Goal: Task Accomplishment & Management: Manage account settings

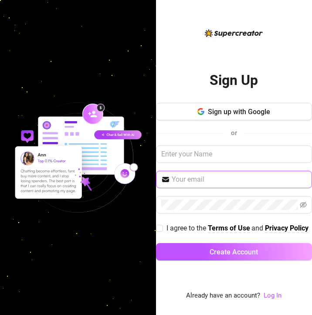
click at [227, 178] on input "text" at bounding box center [239, 179] width 135 height 10
click at [204, 174] on input "text" at bounding box center [239, 179] width 135 height 10
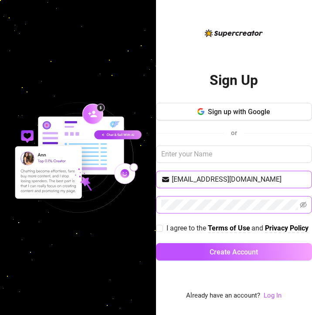
type input "[EMAIL_ADDRESS][DOMAIN_NAME]"
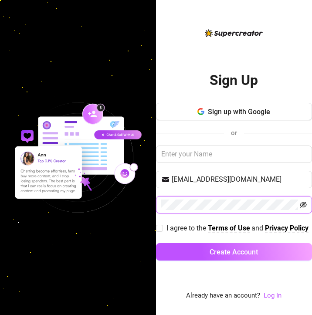
click at [302, 201] on icon "eye-invisible" at bounding box center [303, 204] width 7 height 7
click at [161, 227] on input "I agree to the Terms of Use and Privacy Policy" at bounding box center [159, 228] width 6 height 6
checkbox input "true"
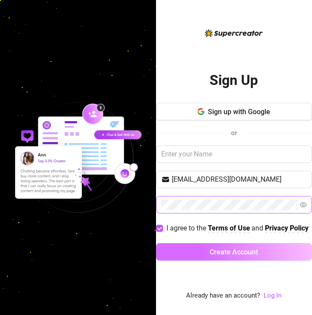
click at [227, 256] on span "Create Account" at bounding box center [234, 252] width 48 height 8
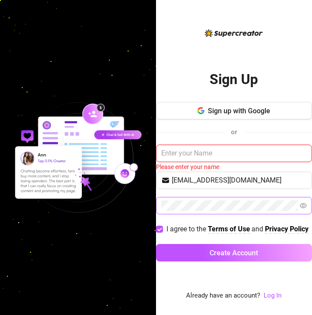
click at [223, 147] on input "text" at bounding box center [234, 153] width 156 height 17
click at [191, 150] on input "text" at bounding box center [234, 153] width 156 height 17
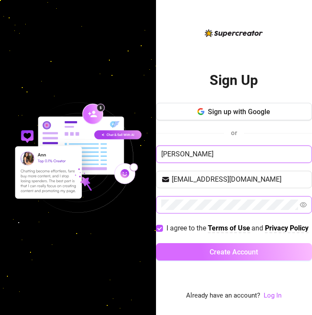
type input "[PERSON_NAME]"
click at [256, 260] on button "Create Account" at bounding box center [234, 251] width 156 height 17
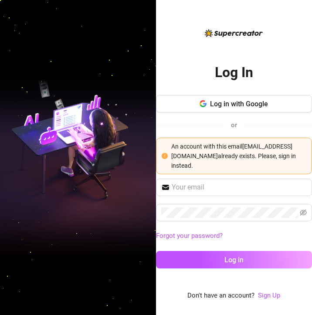
click at [251, 133] on div "Log in with Google or An account with this email [EMAIL_ADDRESS][DOMAIN_NAME] a…" at bounding box center [234, 134] width 156 height 79
click at [264, 168] on div "An account with this email [EMAIL_ADDRESS][DOMAIN_NAME] already exists. Please,…" at bounding box center [238, 156] width 135 height 29
click at [179, 161] on div "An account with this email [EMAIL_ADDRESS][DOMAIN_NAME] already exists. Please,…" at bounding box center [238, 156] width 135 height 29
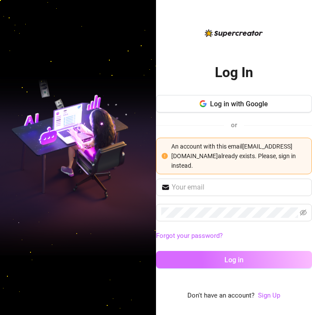
click at [256, 259] on button "Log in" at bounding box center [234, 259] width 156 height 17
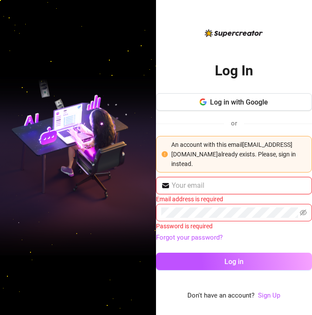
click at [218, 189] on input "text" at bounding box center [239, 186] width 135 height 10
type input "[EMAIL_ADDRESS][DOMAIN_NAME]"
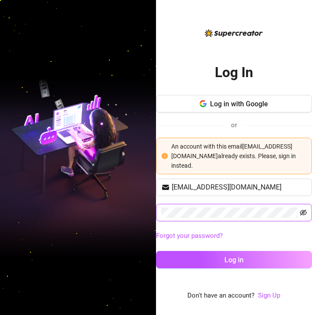
click at [305, 213] on icon "eye-invisible" at bounding box center [303, 212] width 7 height 7
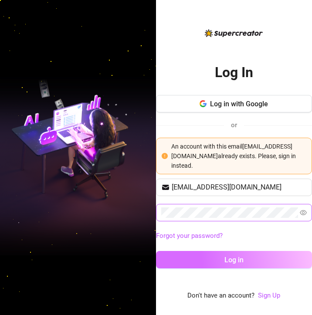
click at [262, 261] on button "Log in" at bounding box center [234, 259] width 156 height 17
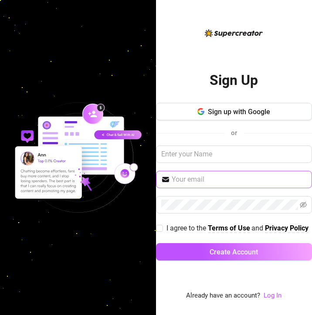
drag, startPoint x: 270, startPoint y: 169, endPoint x: 281, endPoint y: 181, distance: 16.1
click at [271, 171] on span at bounding box center [234, 179] width 156 height 17
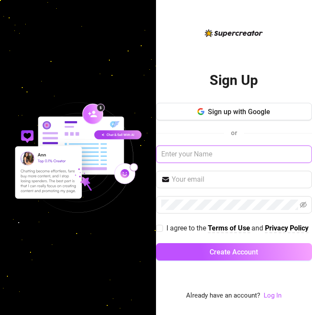
click at [224, 152] on input "text" at bounding box center [234, 154] width 156 height 17
click at [270, 298] on link "Log In" at bounding box center [273, 296] width 18 height 8
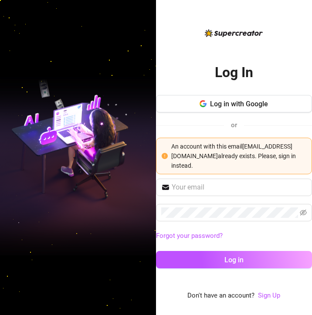
click at [164, 157] on icon "exclamation-circle" at bounding box center [165, 156] width 6 height 6
click at [283, 166] on div "An account with this email [EMAIL_ADDRESS][DOMAIN_NAME] already exists. Please,…" at bounding box center [238, 156] width 135 height 29
click at [227, 185] on input "text" at bounding box center [239, 187] width 135 height 10
type input "[EMAIL_ADDRESS][DOMAIN_NAME]"
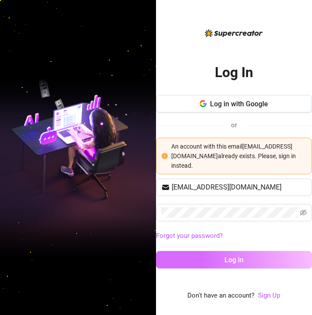
click at [246, 260] on button "Log in" at bounding box center [234, 259] width 156 height 17
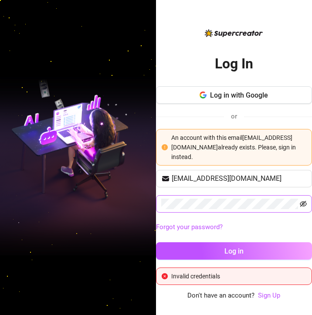
click at [305, 204] on icon "eye-invisible" at bounding box center [303, 204] width 7 height 7
click at [160, 204] on span at bounding box center [234, 203] width 156 height 17
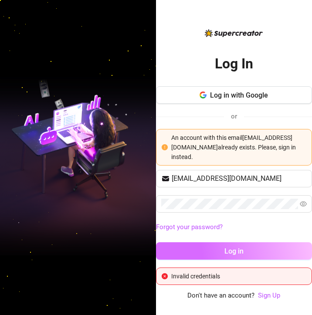
click at [234, 250] on span "Log in" at bounding box center [234, 251] width 19 height 8
click at [231, 253] on span "Log in" at bounding box center [234, 251] width 19 height 8
click at [238, 249] on span "Log in" at bounding box center [234, 251] width 19 height 8
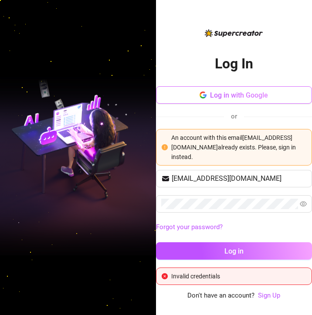
click at [253, 96] on span "Log in with Google" at bounding box center [239, 95] width 58 height 8
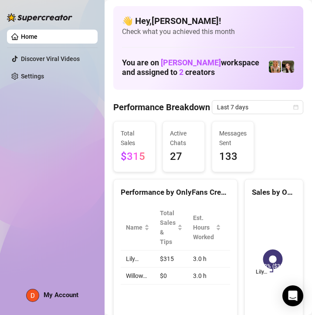
click at [38, 38] on link "Home" at bounding box center [29, 36] width 17 height 7
click at [38, 33] on link "Home" at bounding box center [29, 36] width 17 height 7
click at [44, 80] on link "Settings" at bounding box center [32, 76] width 23 height 7
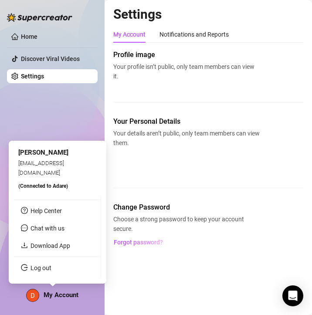
click at [60, 295] on span "My Account" at bounding box center [61, 295] width 35 height 8
click at [51, 292] on span "My Account" at bounding box center [61, 295] width 35 height 8
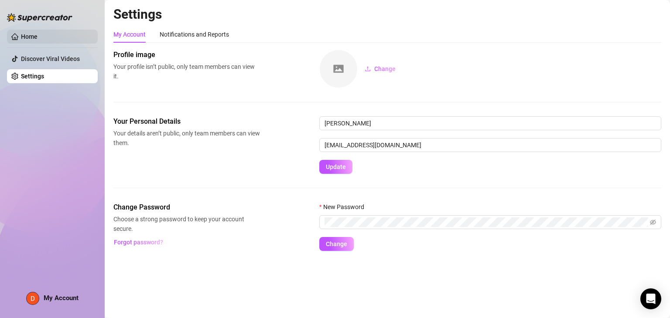
click at [38, 33] on link "Home" at bounding box center [29, 36] width 17 height 7
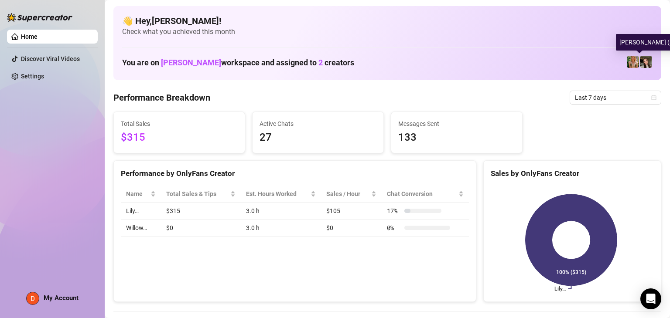
click at [312, 64] on img at bounding box center [646, 62] width 12 height 12
click at [312, 62] on img at bounding box center [646, 62] width 12 height 12
click at [65, 299] on span "My Account" at bounding box center [61, 298] width 35 height 8
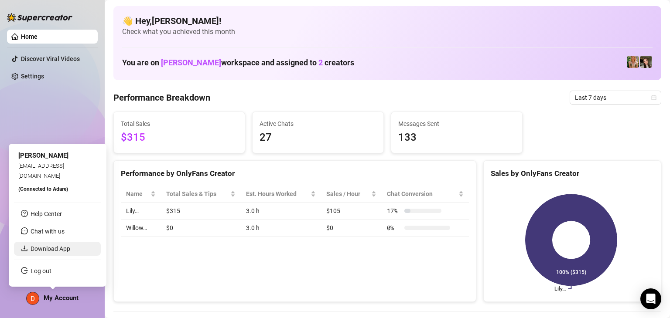
click at [63, 250] on link "Download App" at bounding box center [51, 249] width 40 height 7
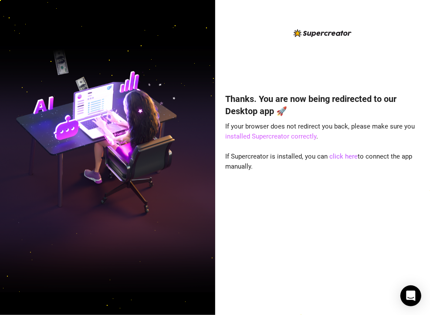
click at [281, 137] on link "installed Supercreator correctly" at bounding box center [270, 137] width 91 height 8
click at [348, 155] on link "click here" at bounding box center [344, 157] width 28 height 8
